Goal: Task Accomplishment & Management: Use online tool/utility

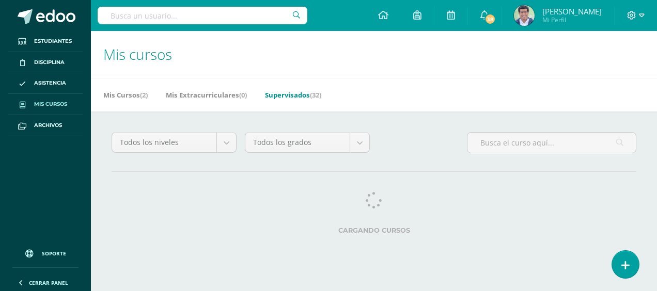
drag, startPoint x: 0, startPoint y: 0, endPoint x: 188, endPoint y: 236, distance: 301.9
click at [187, 236] on div "Cargando cursos" at bounding box center [373, 215] width 533 height 46
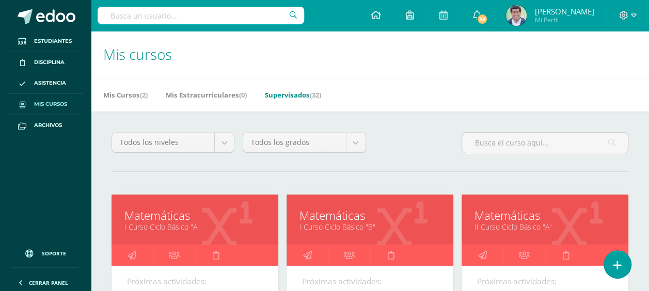
click at [156, 222] on link "I Curso Ciclo Básico "A"" at bounding box center [194, 227] width 141 height 10
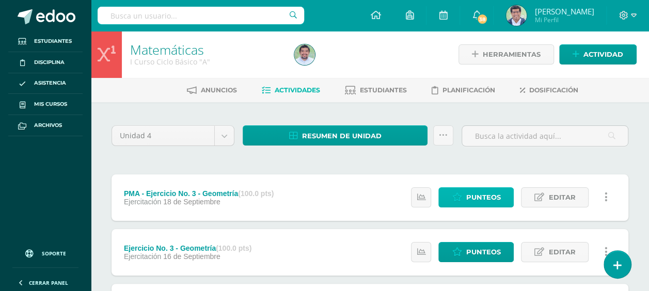
click at [472, 190] on span "Punteos" at bounding box center [483, 197] width 35 height 19
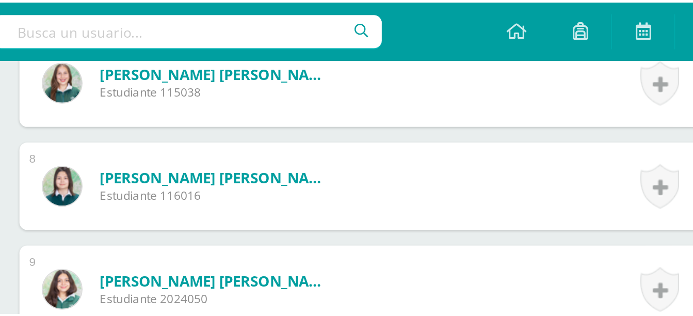
scroll to position [678, 0]
